Goal: Use online tool/utility: Utilize a website feature to perform a specific function

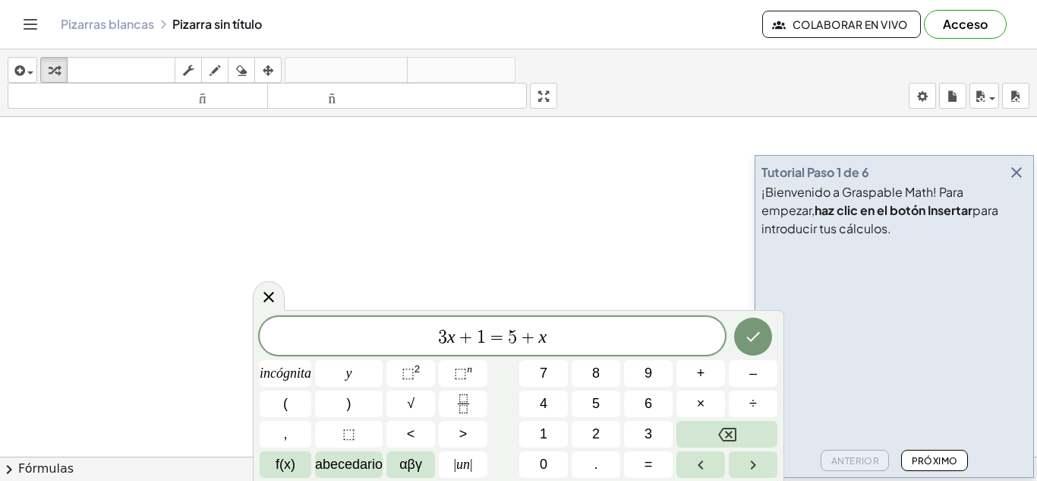
click at [1017, 171] on icon "button" at bounding box center [1017, 172] width 18 height 18
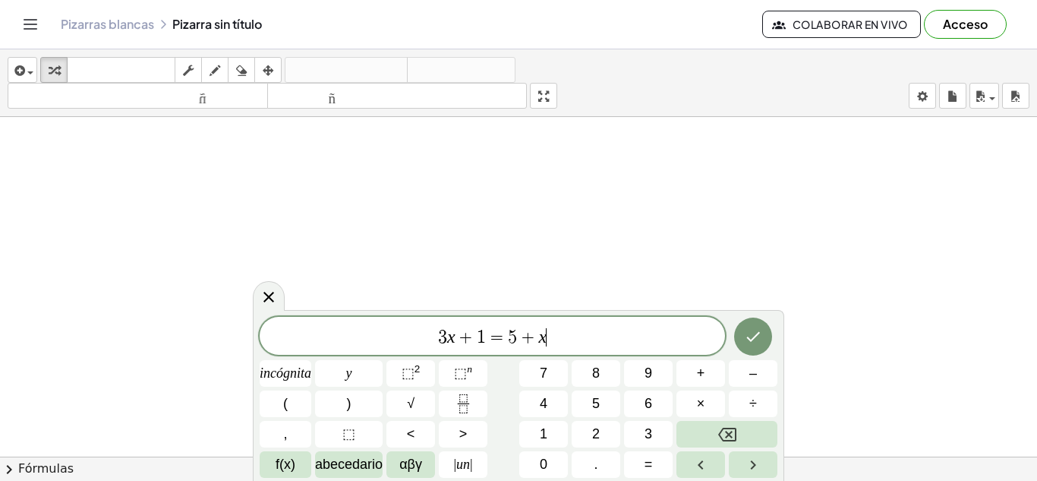
click at [639, 338] on span "3 x + 1 = 5 + x ​" at bounding box center [493, 337] width 466 height 21
click at [581, 406] on button "5" at bounding box center [596, 403] width 49 height 27
click at [551, 406] on button "4" at bounding box center [544, 403] width 49 height 27
click at [716, 404] on button "×" at bounding box center [701, 403] width 49 height 27
click at [658, 377] on button "9" at bounding box center [648, 373] width 49 height 27
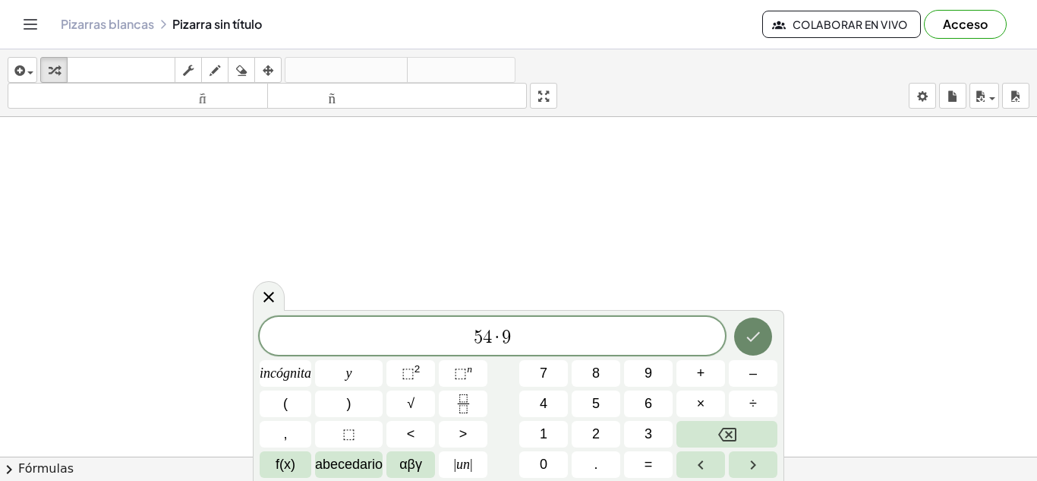
click at [750, 339] on icon "Hecho" at bounding box center [754, 337] width 14 height 10
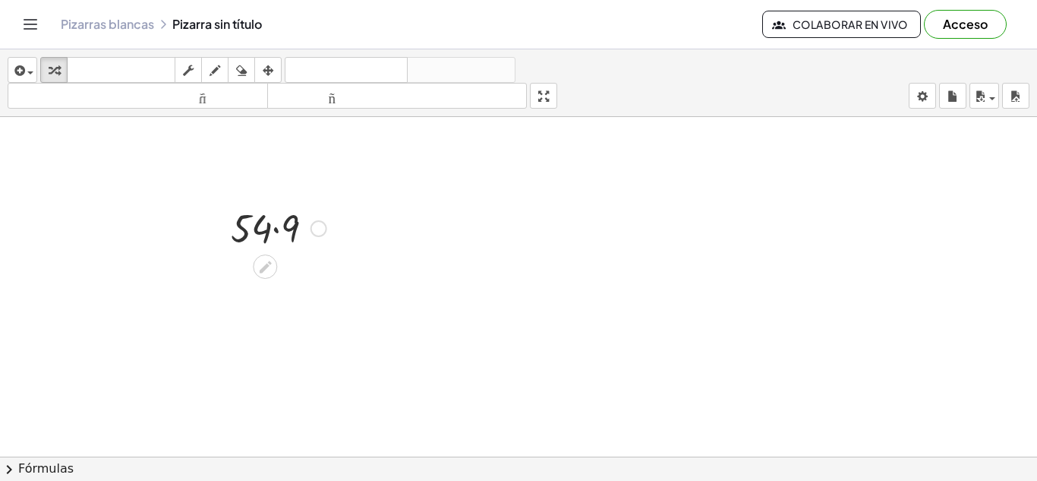
click at [280, 230] on div at bounding box center [278, 227] width 111 height 52
click at [309, 282] on div at bounding box center [316, 279] width 17 height 17
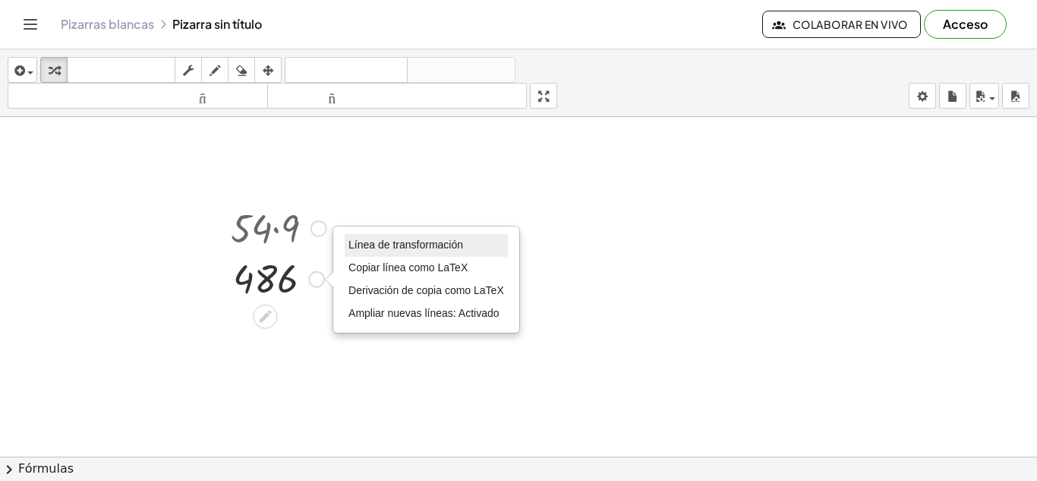
click at [371, 238] on font "Línea de transformación" at bounding box center [406, 244] width 115 height 12
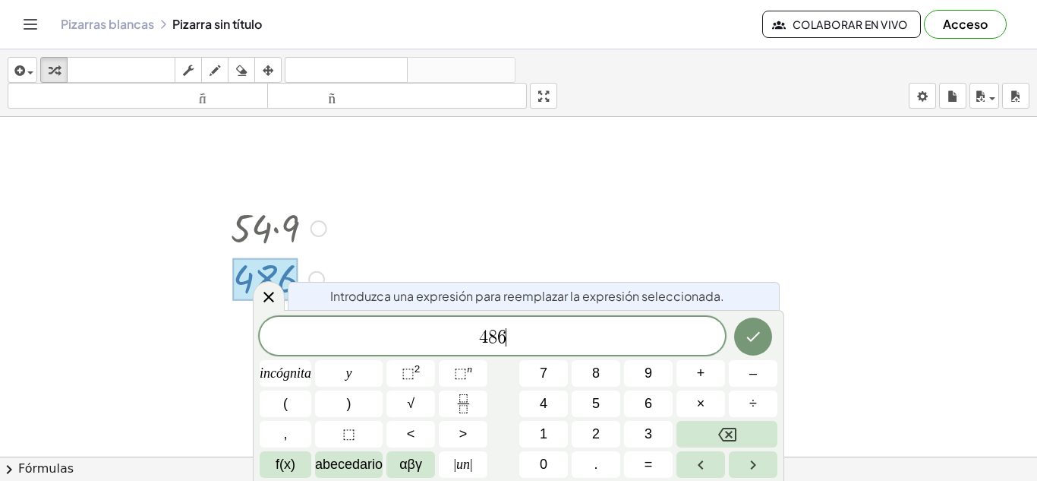
click at [536, 336] on span "4 8 6 ​" at bounding box center [493, 337] width 466 height 21
click at [697, 378] on font "+" at bounding box center [701, 372] width 8 height 15
click at [597, 409] on font "5" at bounding box center [596, 403] width 8 height 15
click at [744, 334] on icon "Hecho" at bounding box center [753, 336] width 18 height 18
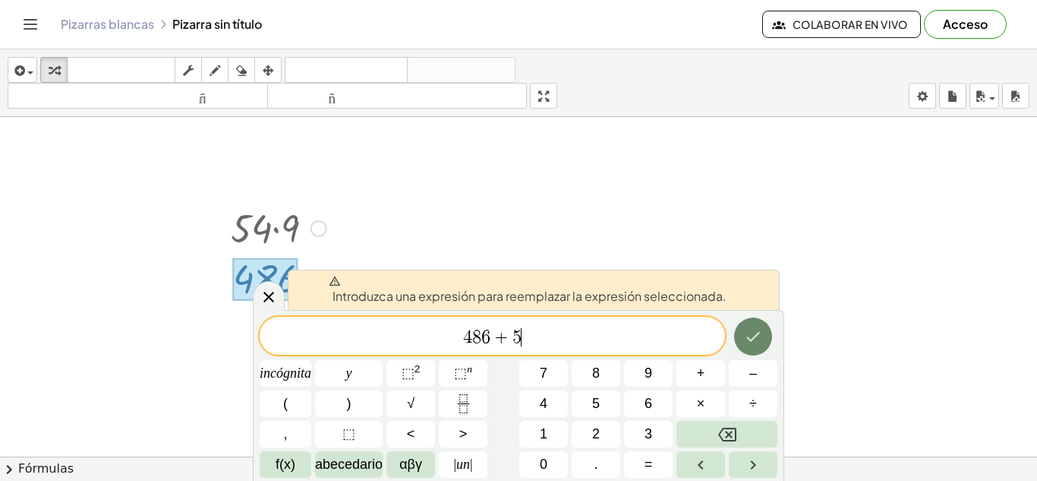
click at [764, 323] on button "Hecho" at bounding box center [753, 336] width 38 height 38
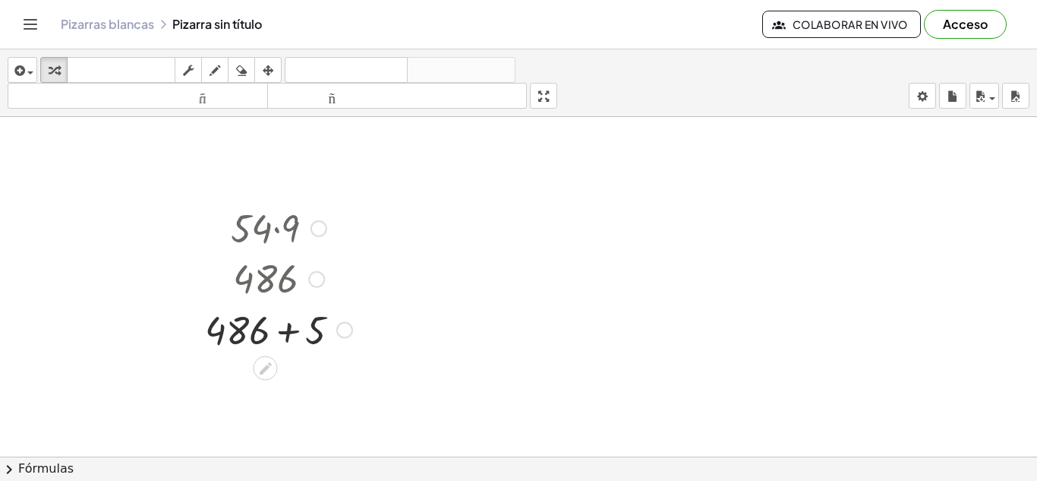
click at [289, 329] on div at bounding box center [278, 329] width 163 height 52
click at [317, 229] on div at bounding box center [319, 228] width 17 height 17
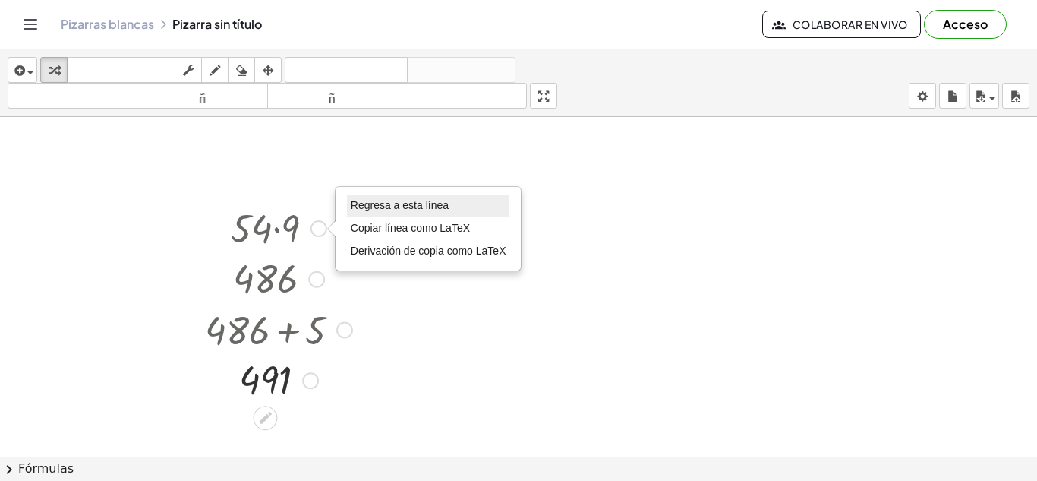
click at [408, 198] on li "Regresa a esta línea" at bounding box center [428, 205] width 163 height 23
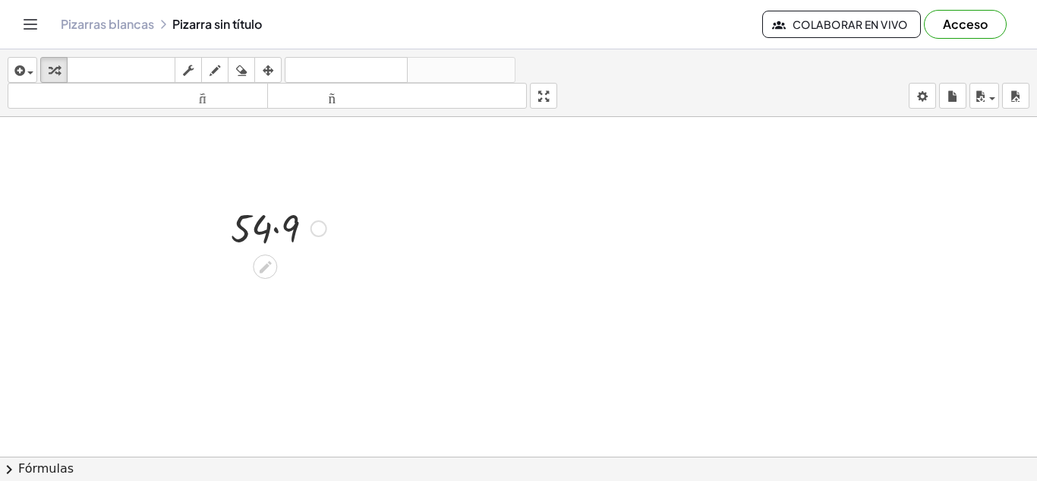
click at [322, 229] on div "Regresa a esta línea Copiar línea como LaTeX Derivación de copia como LaTeX" at bounding box center [319, 228] width 17 height 17
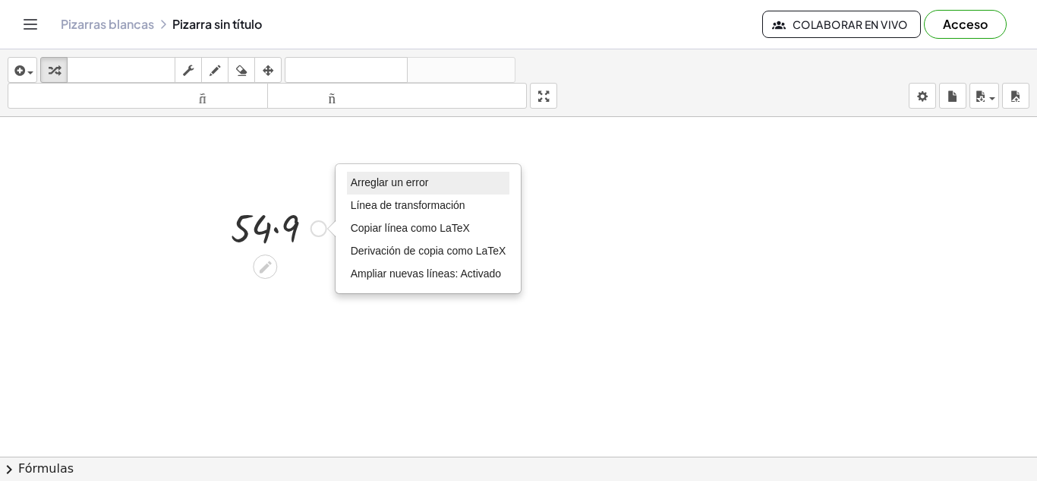
click at [382, 186] on font "Arreglar un error" at bounding box center [390, 182] width 78 height 12
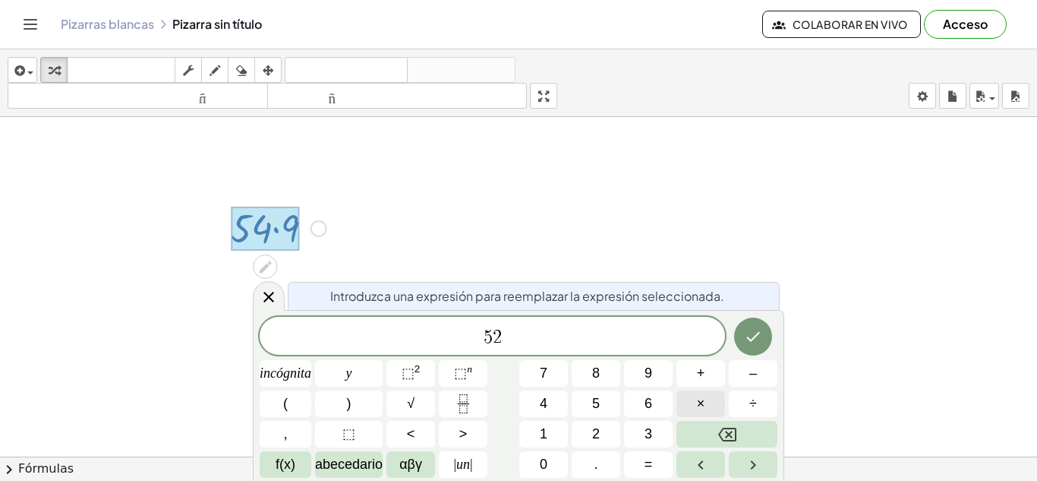
click at [713, 403] on button "×" at bounding box center [701, 403] width 49 height 27
click at [599, 400] on font "5" at bounding box center [596, 403] width 8 height 15
click at [740, 345] on button "Hecho" at bounding box center [753, 336] width 38 height 38
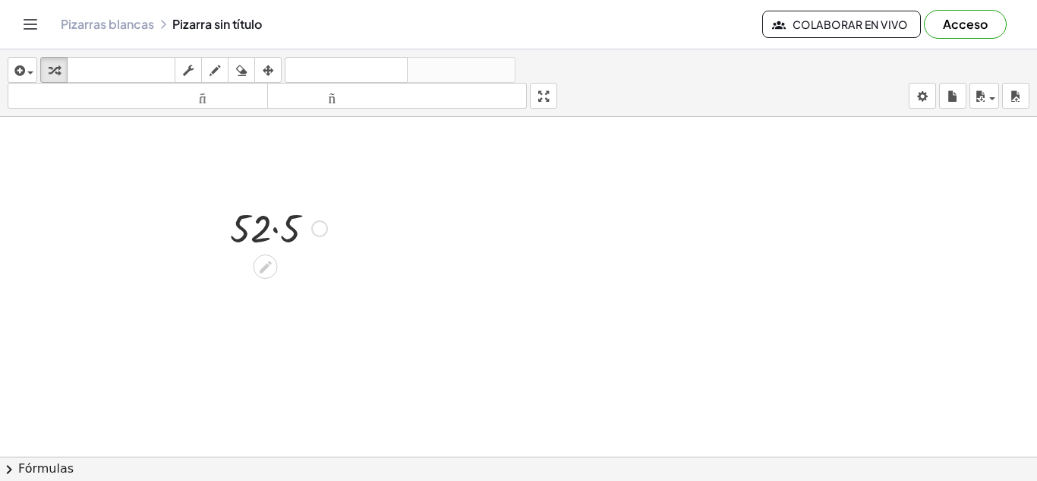
click at [277, 231] on div at bounding box center [279, 227] width 112 height 52
click at [311, 277] on div "Arreglar un error Línea de transformación Copiar línea como LaTeX Derivación de…" at bounding box center [315, 279] width 17 height 17
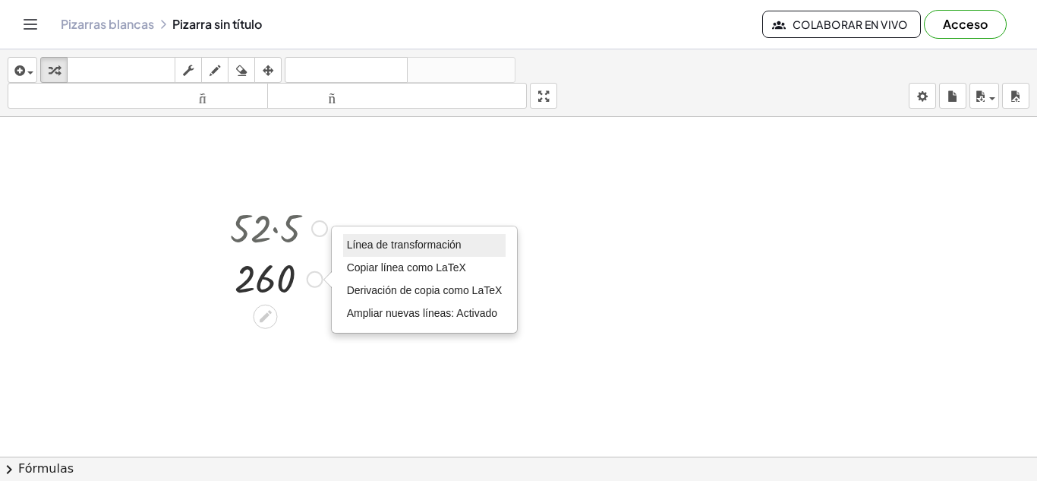
click at [390, 250] on font "Línea de transformación" at bounding box center [404, 244] width 115 height 12
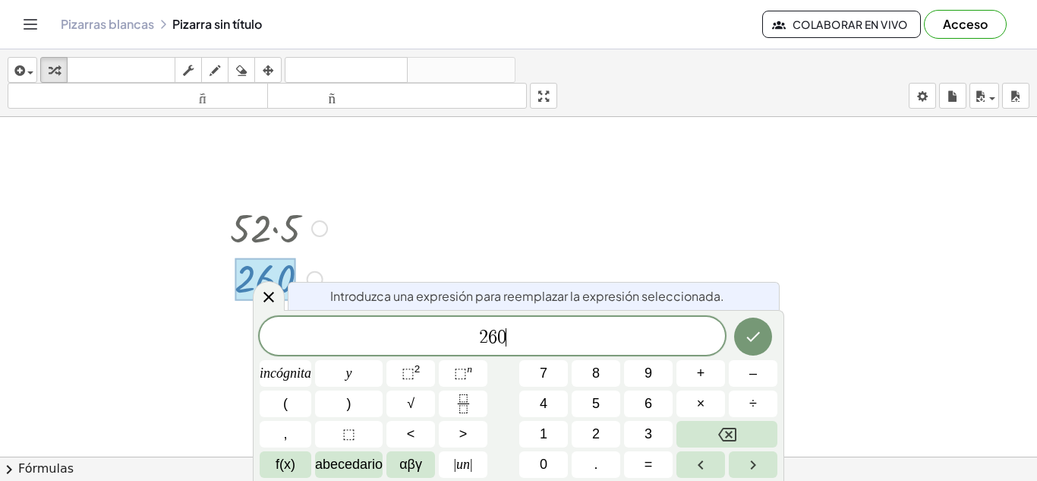
click at [570, 336] on span "2 6 0 ​" at bounding box center [493, 337] width 466 height 21
click at [701, 371] on font "+" at bounding box center [701, 372] width 8 height 15
click at [602, 373] on button "8" at bounding box center [596, 373] width 49 height 27
click at [750, 345] on icon "Hecho" at bounding box center [753, 336] width 18 height 18
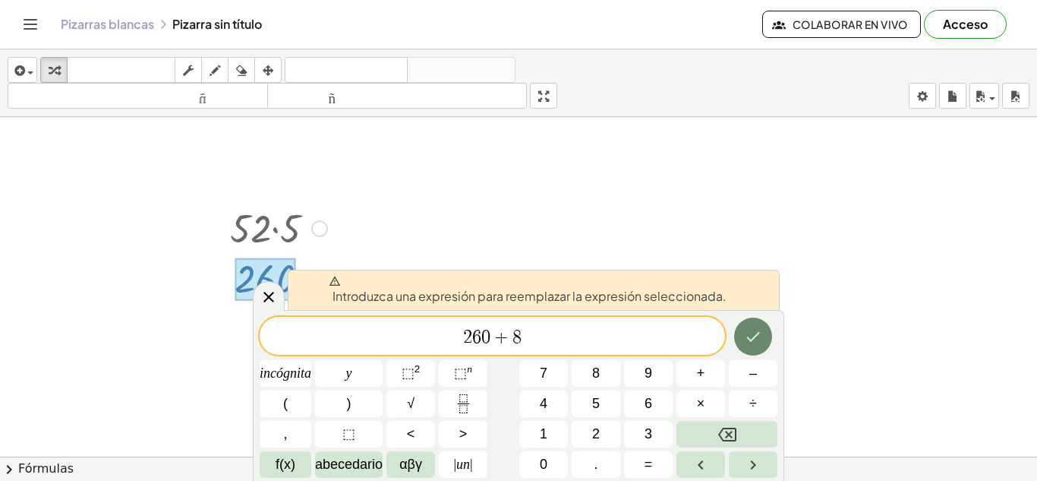
click at [742, 342] on button "Hecho" at bounding box center [753, 336] width 38 height 38
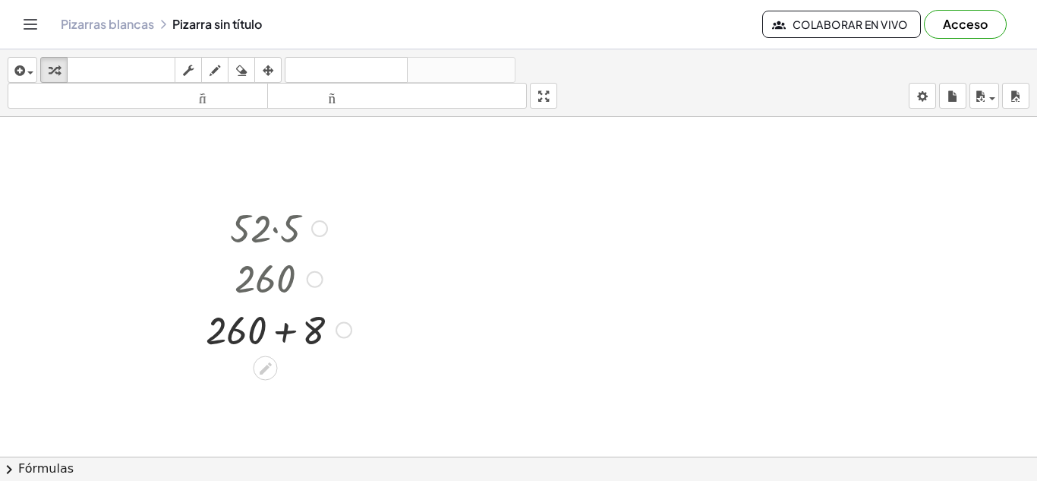
click at [287, 338] on div at bounding box center [278, 329] width 161 height 52
click at [321, 231] on div at bounding box center [319, 228] width 17 height 17
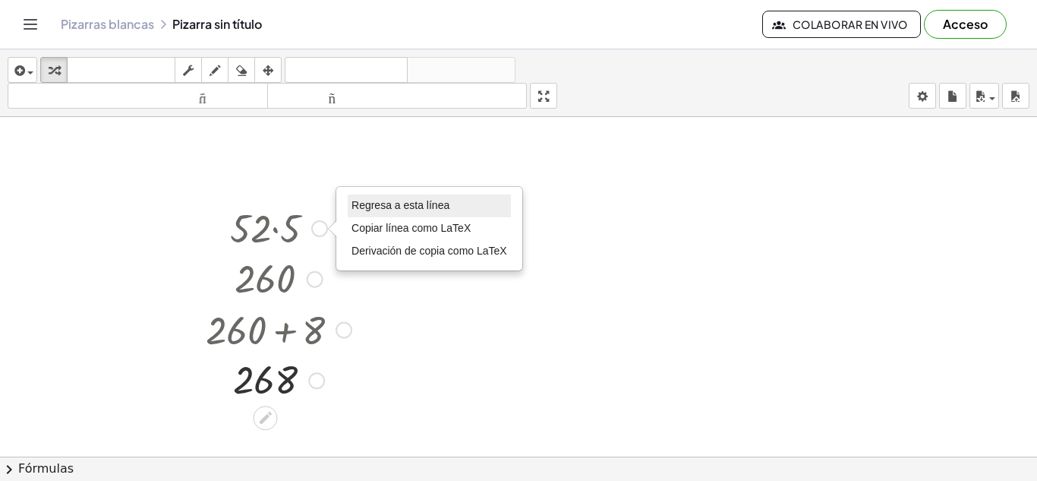
click at [406, 197] on li "Regresa a esta línea" at bounding box center [429, 205] width 163 height 23
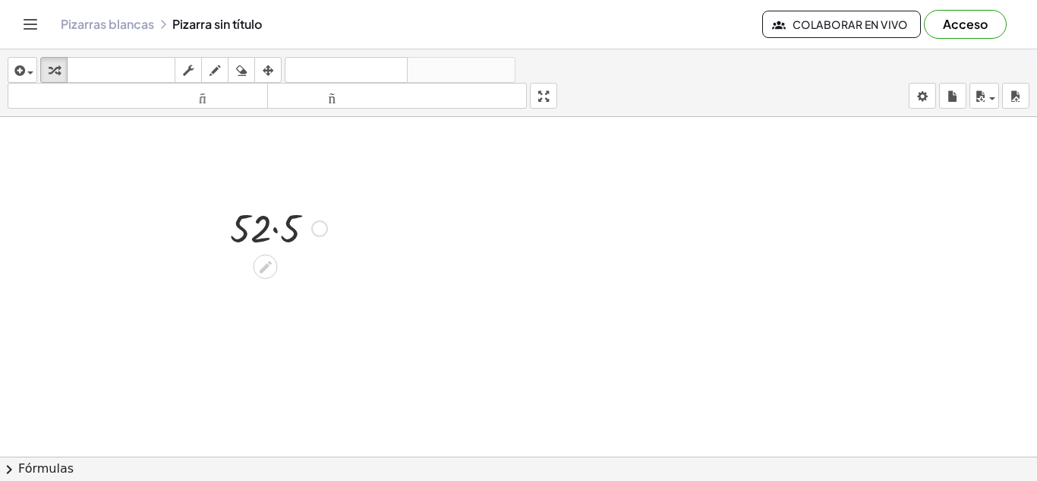
click at [327, 232] on div at bounding box center [279, 227] width 112 height 52
click at [318, 231] on div at bounding box center [319, 228] width 17 height 17
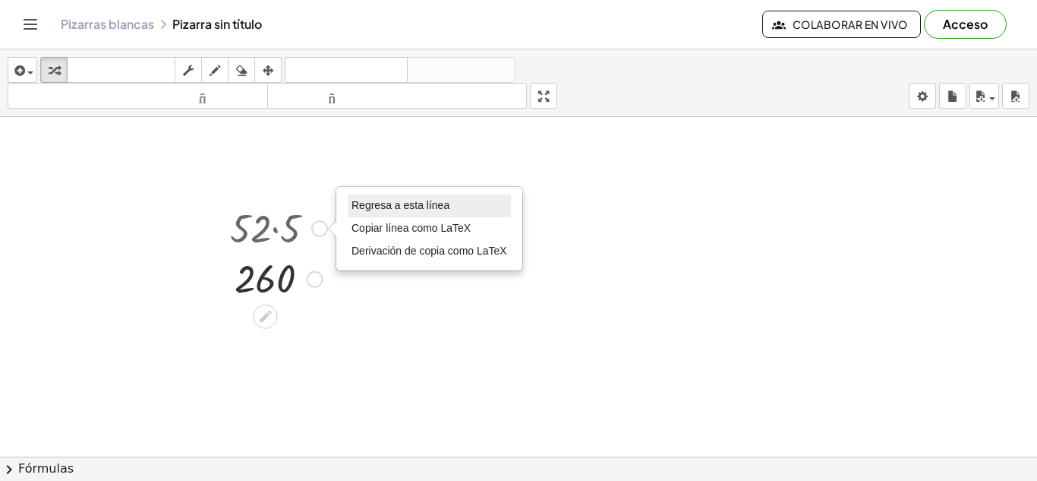
click at [402, 197] on li "Regresa a esta línea" at bounding box center [429, 205] width 163 height 23
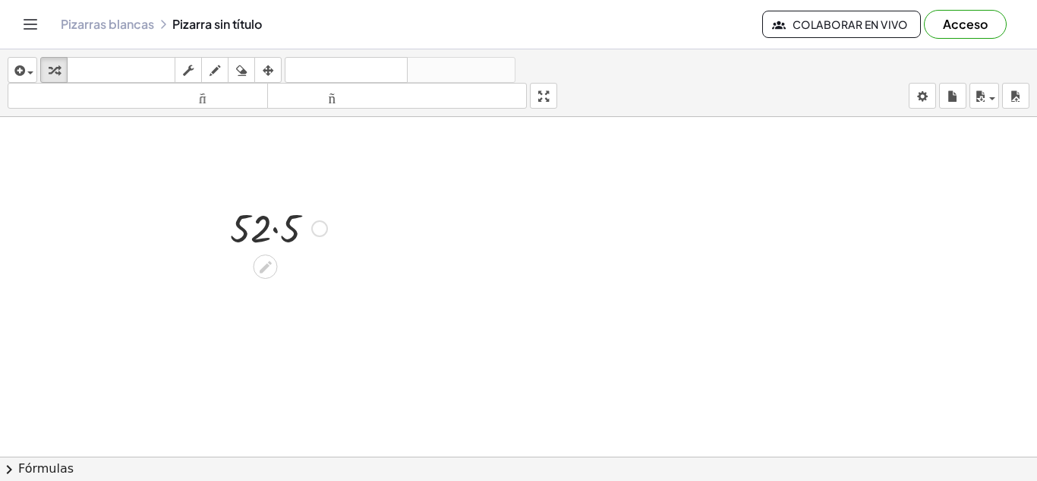
click at [318, 228] on div "Regresa a esta línea Copiar línea como LaTeX Derivación de copia como LaTeX" at bounding box center [319, 228] width 17 height 17
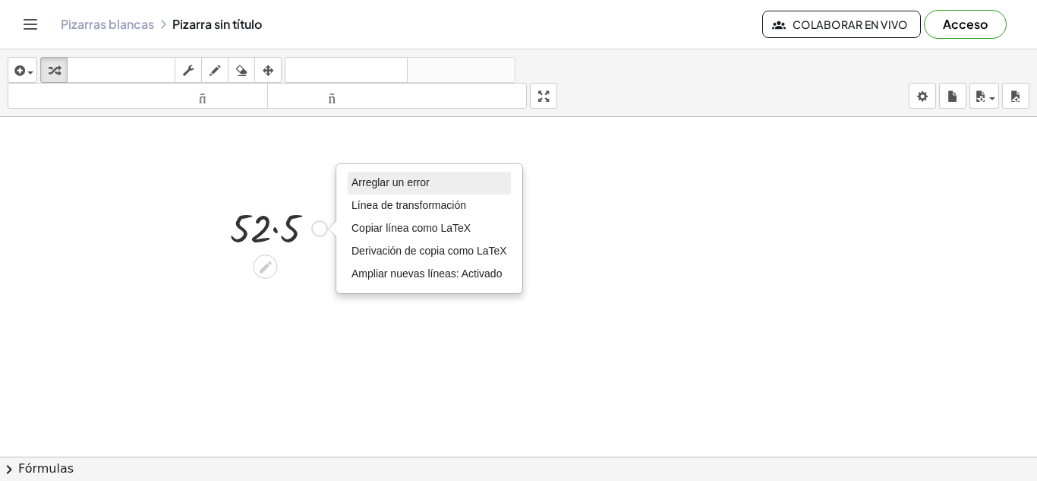
click at [373, 186] on font "Arreglar un error" at bounding box center [391, 182] width 78 height 12
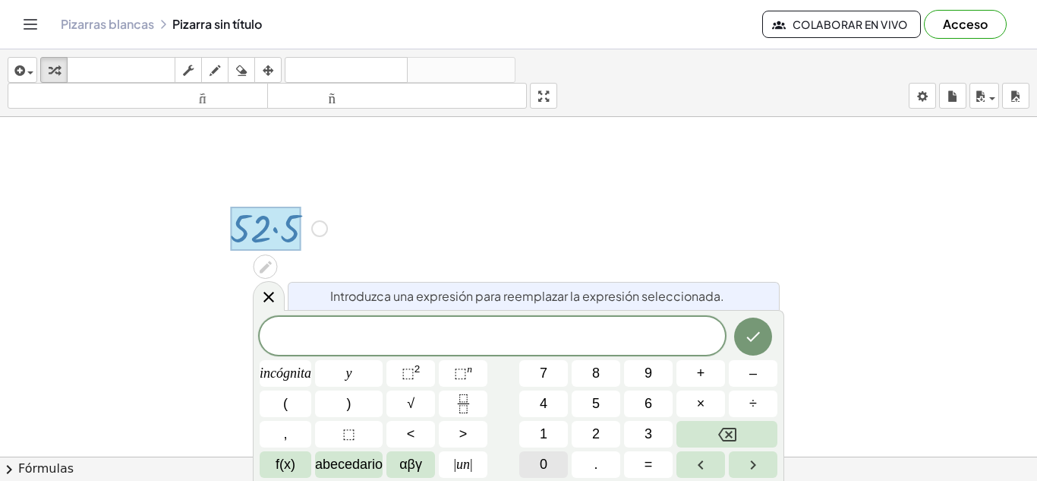
click at [546, 472] on span "0" at bounding box center [544, 464] width 8 height 21
click at [595, 465] on font "." at bounding box center [597, 463] width 4 height 15
click at [545, 458] on font "0" at bounding box center [544, 463] width 8 height 15
click at [657, 375] on button "9" at bounding box center [648, 373] width 49 height 27
click at [695, 400] on button "×" at bounding box center [701, 403] width 49 height 27
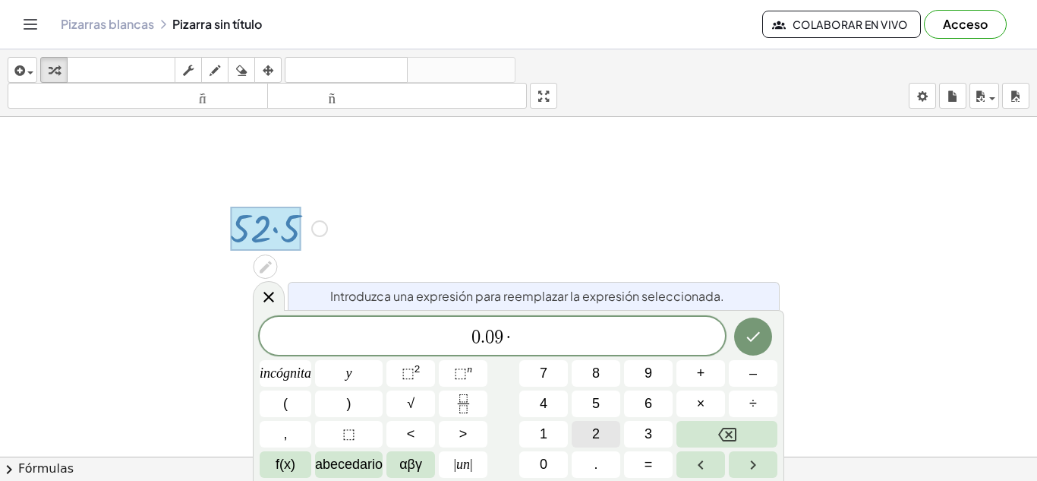
click at [591, 437] on button "2" at bounding box center [596, 434] width 49 height 27
click at [549, 467] on button "0" at bounding box center [544, 464] width 49 height 27
click at [753, 334] on icon "Hecho" at bounding box center [753, 336] width 18 height 18
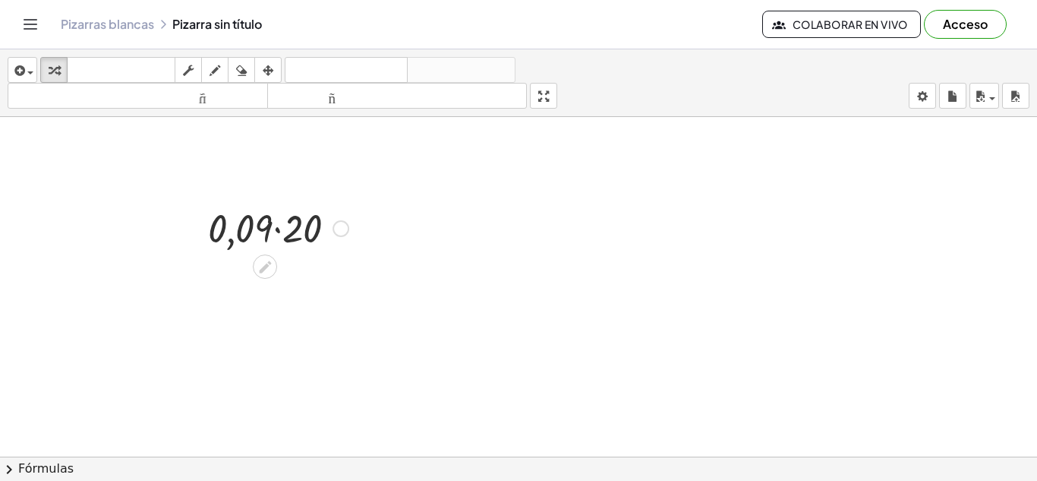
click at [279, 229] on div at bounding box center [279, 227] width 156 height 52
click at [311, 279] on div "Arreglar un error Línea de transformación Copiar línea como LaTeX Derivación de…" at bounding box center [306, 279] width 17 height 17
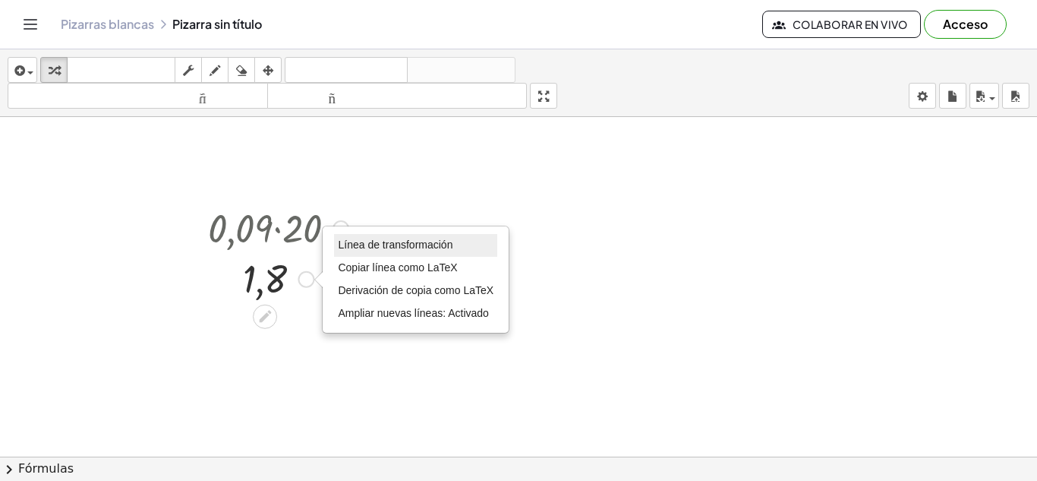
click at [365, 248] on font "Línea de transformación" at bounding box center [395, 244] width 115 height 12
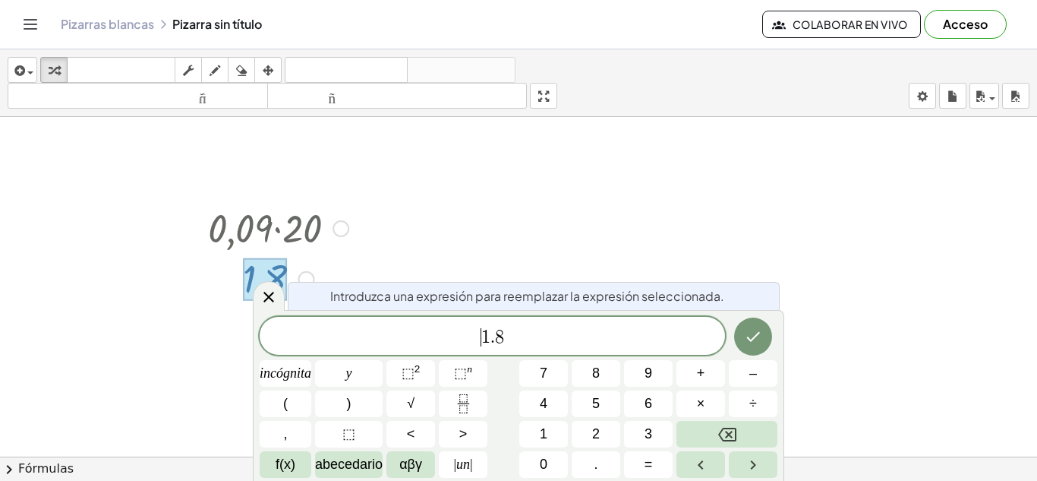
click at [469, 324] on div "​ 1 . 8" at bounding box center [493, 336] width 466 height 38
click at [640, 443] on button "3" at bounding box center [648, 434] width 49 height 27
click at [542, 468] on font "0" at bounding box center [544, 463] width 8 height 15
click at [750, 382] on span "–" at bounding box center [754, 373] width 8 height 21
click at [742, 336] on button "Hecho" at bounding box center [753, 336] width 38 height 38
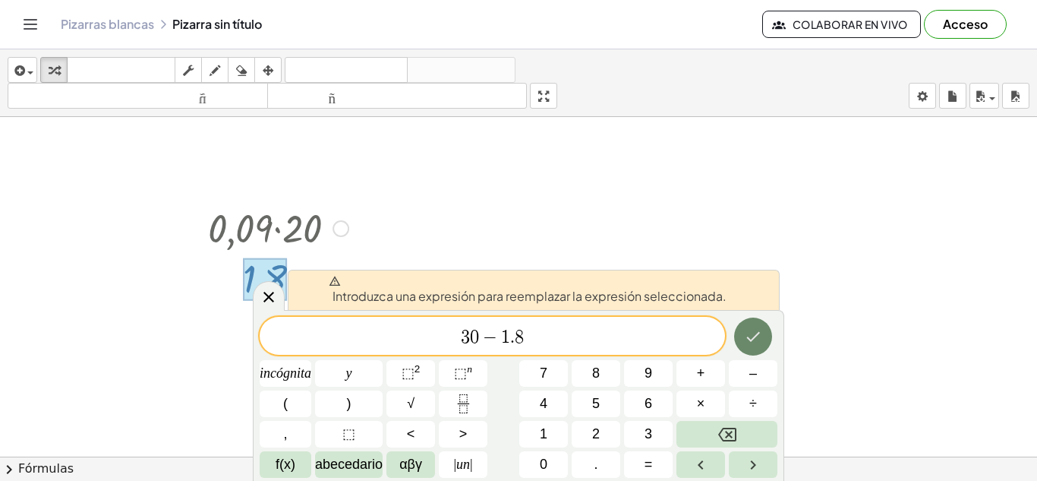
click at [744, 336] on icon "Hecho" at bounding box center [753, 336] width 18 height 18
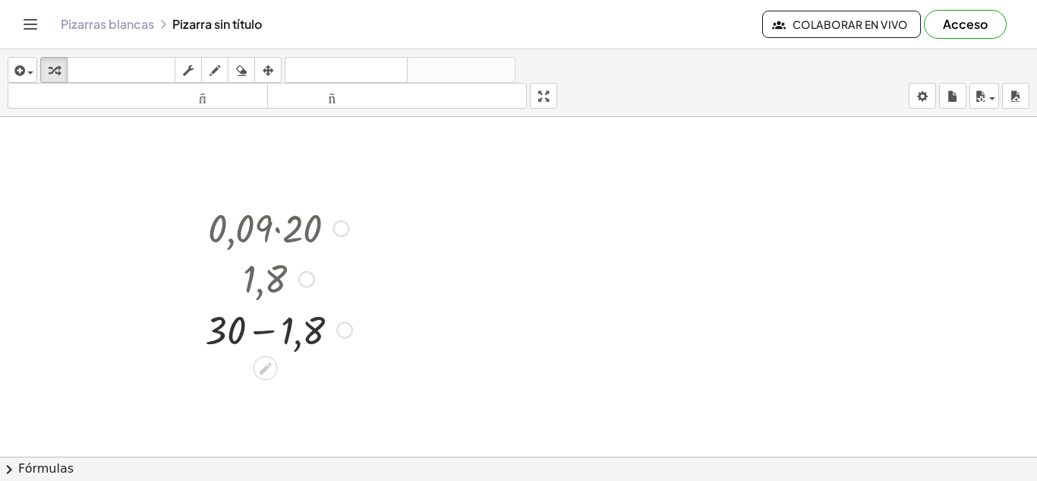
click at [261, 334] on div at bounding box center [278, 329] width 163 height 52
